Goal: Information Seeking & Learning: Compare options

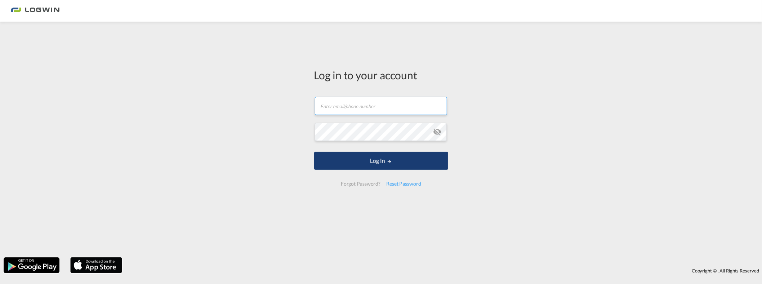
type input "[PERSON_NAME][EMAIL_ADDRESS][DOMAIN_NAME]"
click at [350, 157] on button "Log In" at bounding box center [381, 161] width 134 height 18
